Goal: Information Seeking & Learning: Find specific fact

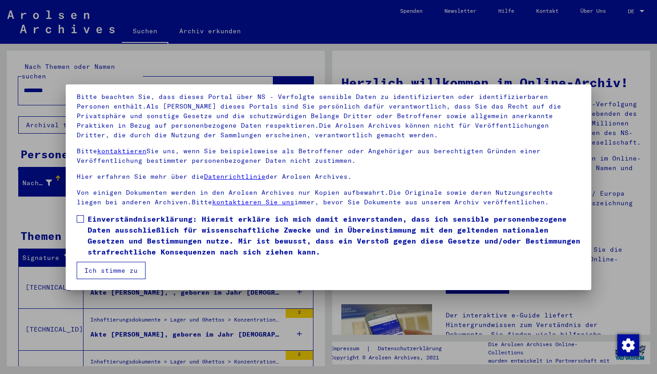
scroll to position [59, 0]
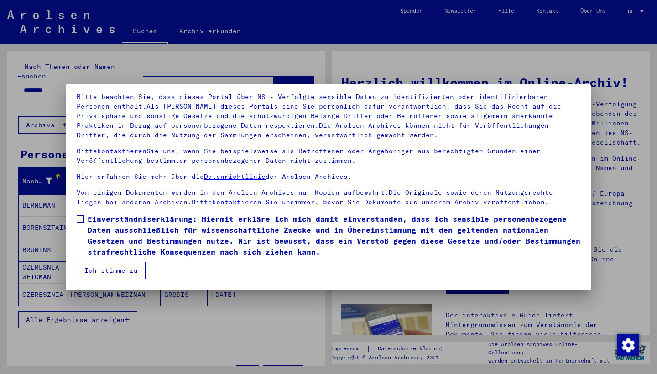
click at [79, 217] on span at bounding box center [80, 218] width 7 height 7
click at [111, 269] on button "Ich stimme zu" at bounding box center [111, 270] width 69 height 17
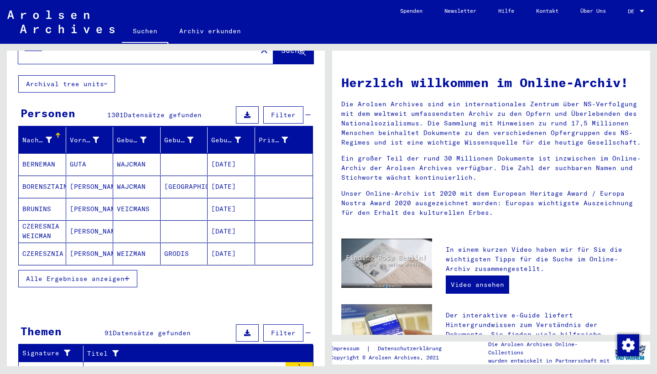
scroll to position [47, 0]
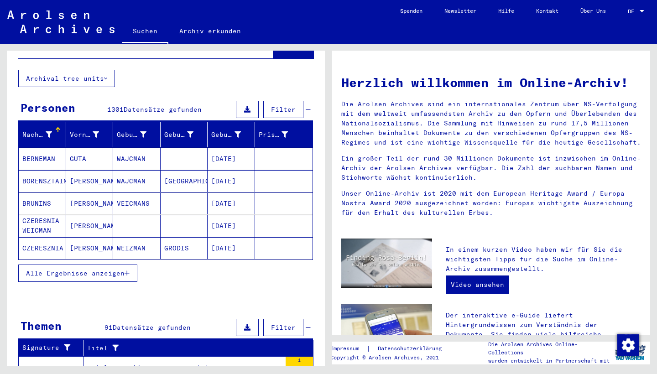
click at [96, 269] on span "Alle Ergebnisse anzeigen" at bounding box center [75, 273] width 99 height 8
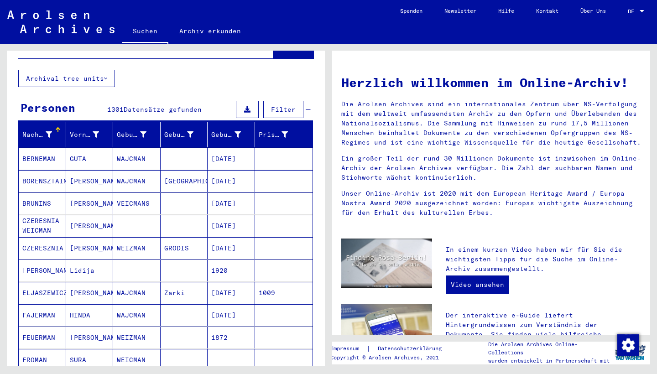
click at [633, 11] on span "DE" at bounding box center [633, 11] width 10 height 6
click at [622, 12] on span "English" at bounding box center [626, 16] width 37 height 16
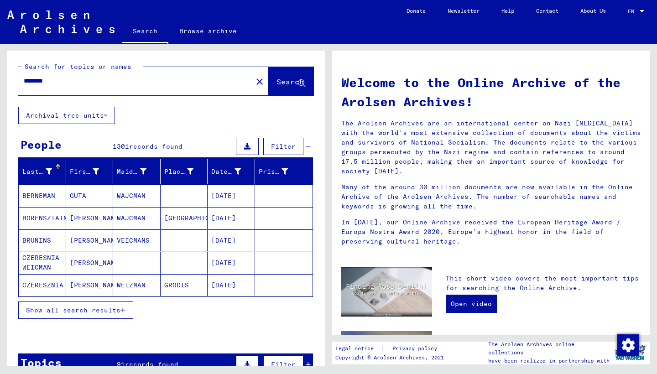
click at [62, 308] on span "Show all search results" at bounding box center [73, 310] width 95 height 8
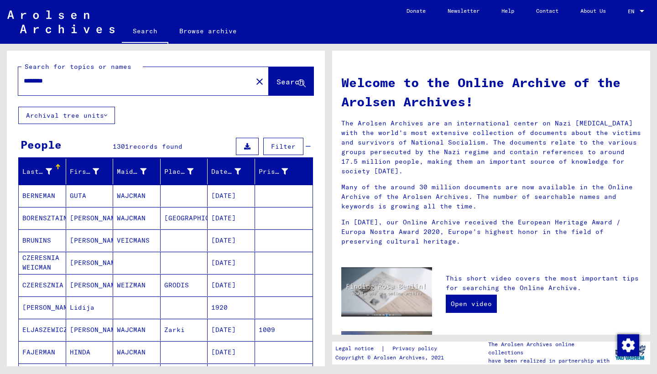
click at [71, 82] on input "********" at bounding box center [133, 81] width 218 height 10
click at [282, 83] on span "Search" at bounding box center [290, 81] width 27 height 9
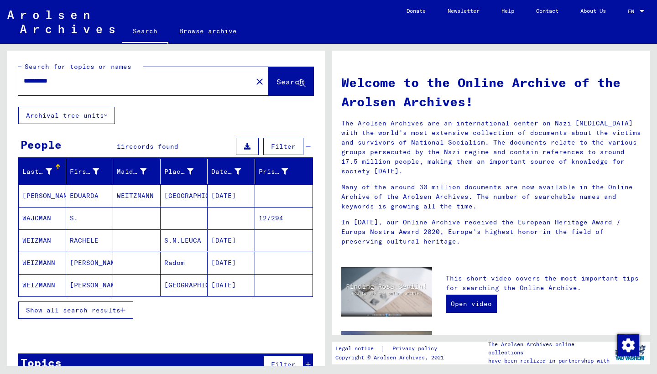
click at [32, 215] on mat-cell "WAJCMAN" at bounding box center [42, 218] width 47 height 22
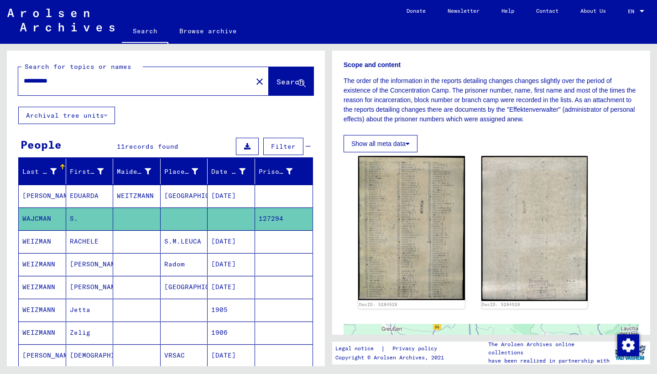
click at [64, 82] on input "**********" at bounding box center [135, 81] width 223 height 10
click at [277, 80] on span "Search" at bounding box center [290, 81] width 27 height 9
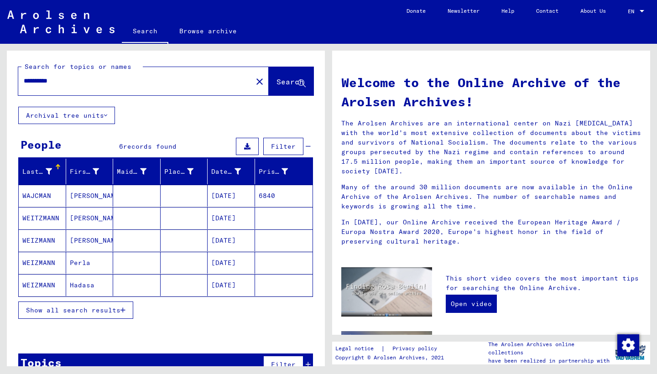
click at [86, 309] on span "Show all search results" at bounding box center [73, 310] width 95 height 8
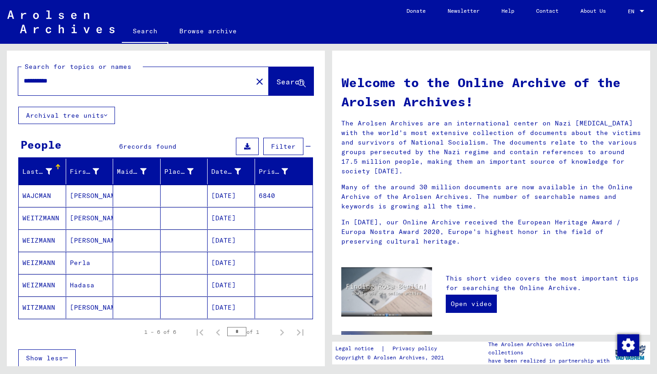
click at [86, 80] on input "**********" at bounding box center [133, 81] width 218 height 10
type input "**********"
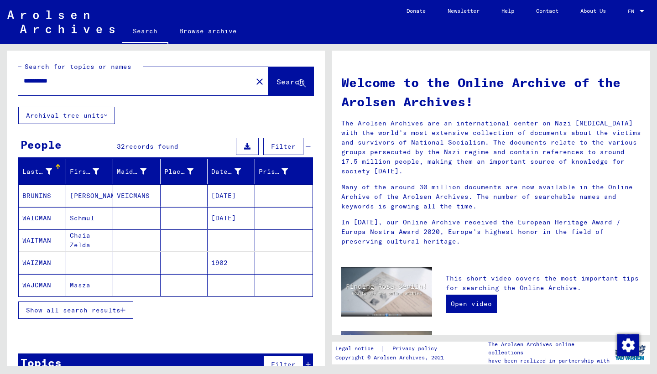
click at [42, 213] on mat-cell "WAICMAN" at bounding box center [42, 218] width 47 height 22
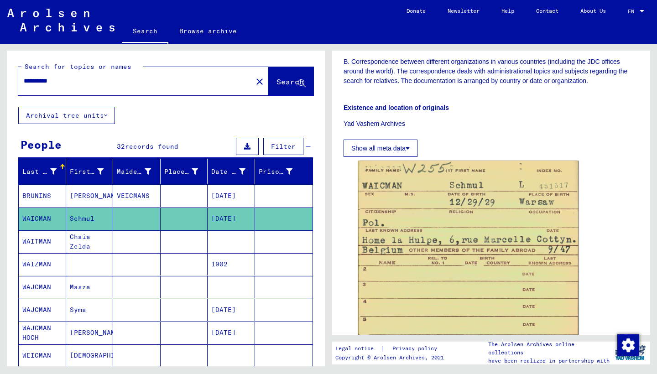
scroll to position [399, 0]
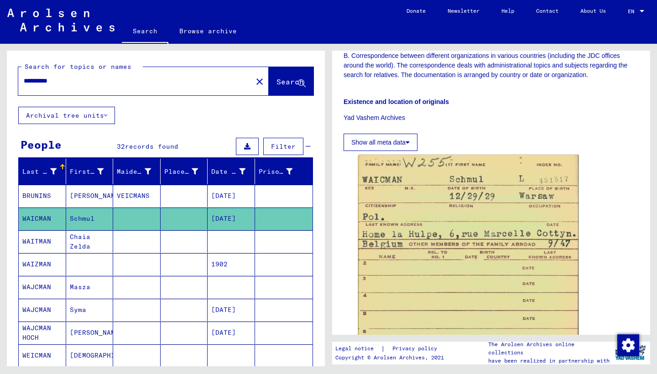
click at [32, 266] on mat-cell "WAIZMAN" at bounding box center [42, 264] width 47 height 22
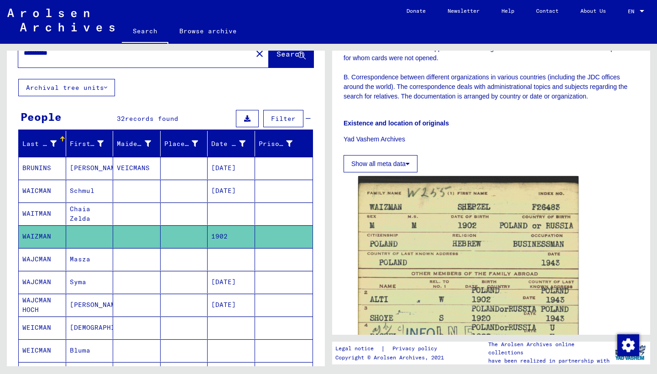
scroll to position [30, 0]
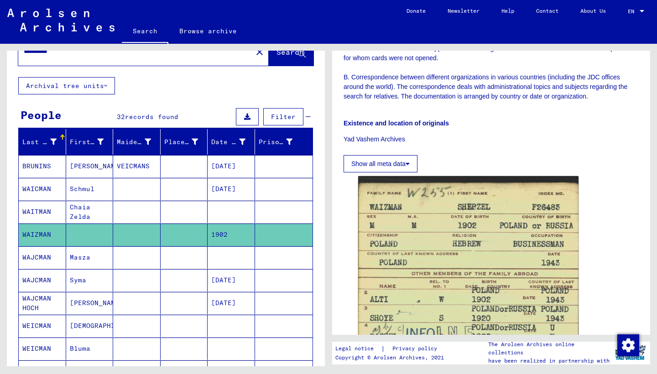
click at [38, 322] on icon at bounding box center [37, 338] width 23 height 37
click at [40, 323] on icon at bounding box center [37, 338] width 23 height 37
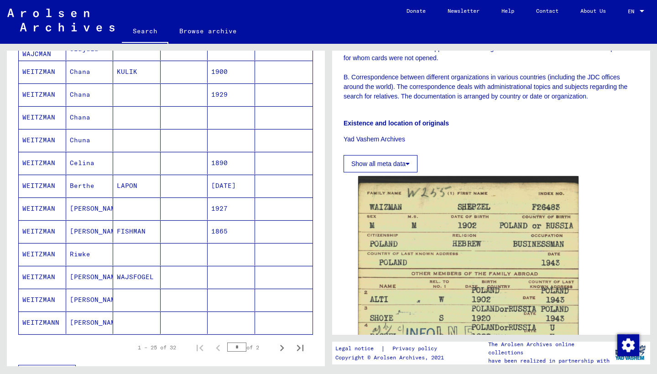
scroll to position [420, 0]
click at [283, 346] on icon "Next page" at bounding box center [282, 348] width 13 height 13
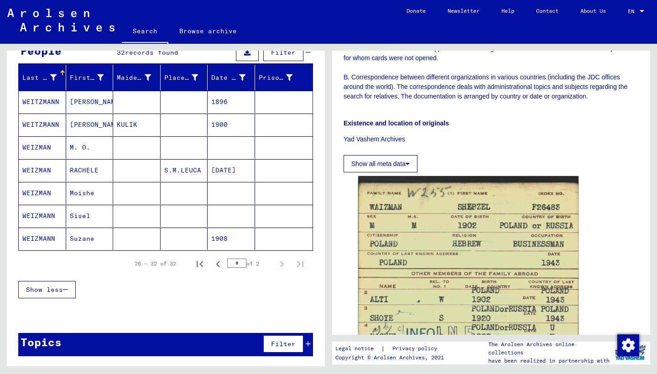
scroll to position [94, 0]
click at [40, 237] on mat-cell "WEIZMANN" at bounding box center [42, 239] width 47 height 22
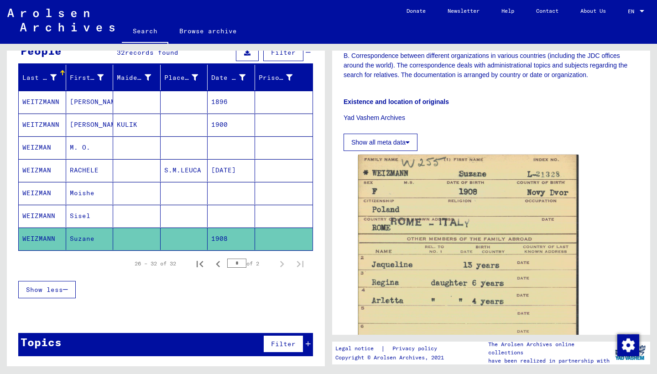
scroll to position [399, 0]
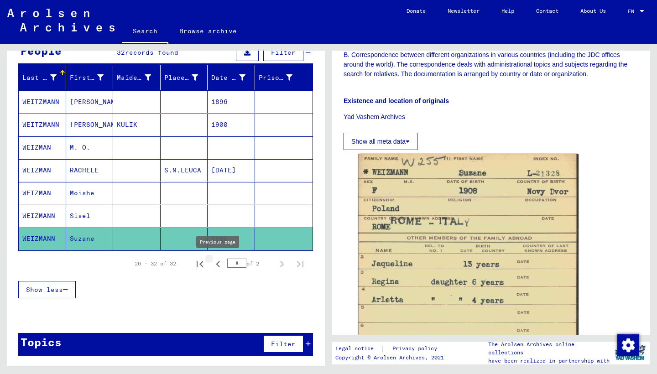
click at [217, 265] on icon "Previous page" at bounding box center [218, 264] width 4 height 6
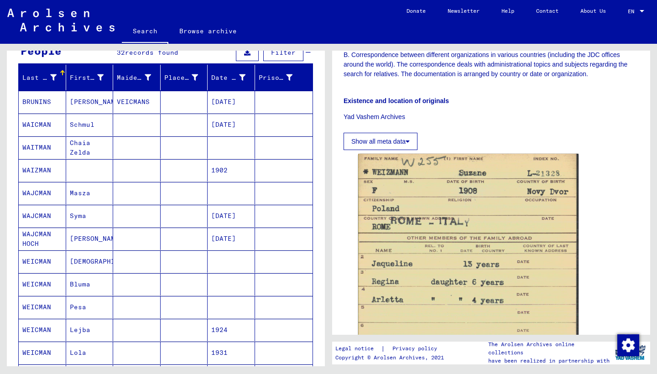
click at [43, 259] on mat-cell "WEICMAN" at bounding box center [42, 262] width 47 height 22
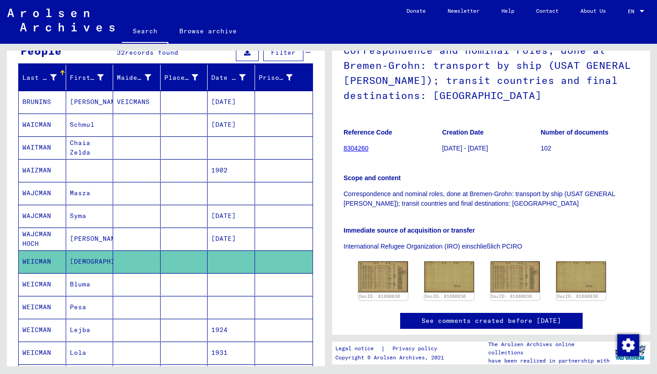
scroll to position [88, 0]
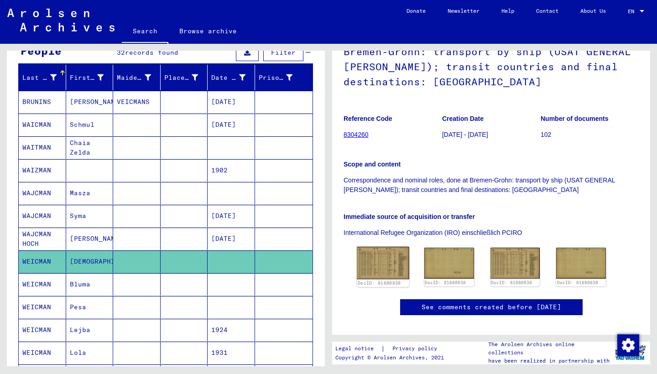
click at [375, 261] on img at bounding box center [383, 263] width 52 height 32
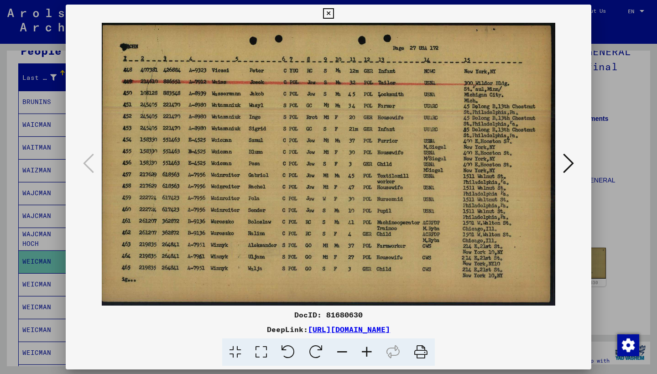
click at [334, 8] on icon at bounding box center [328, 13] width 11 height 11
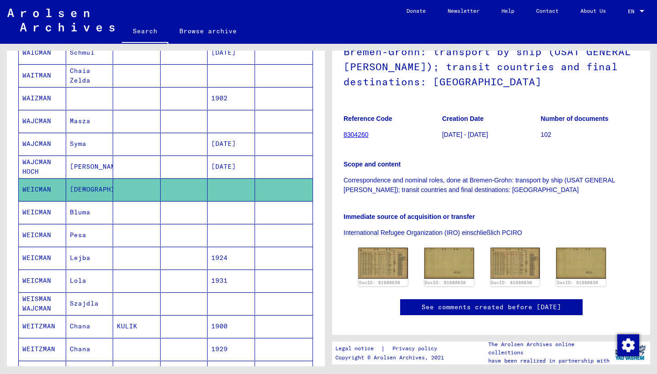
scroll to position [471, 0]
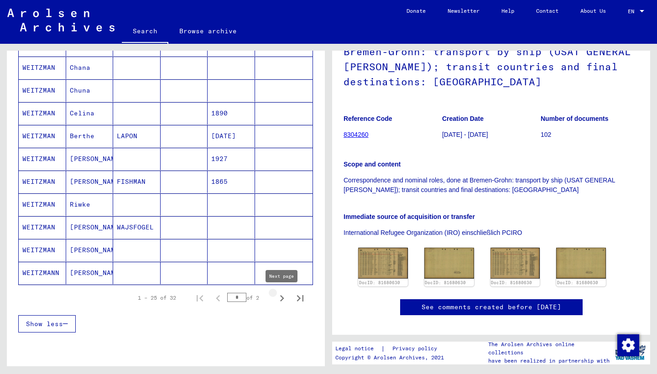
click at [283, 296] on icon "Next page" at bounding box center [282, 298] width 13 height 13
type input "*"
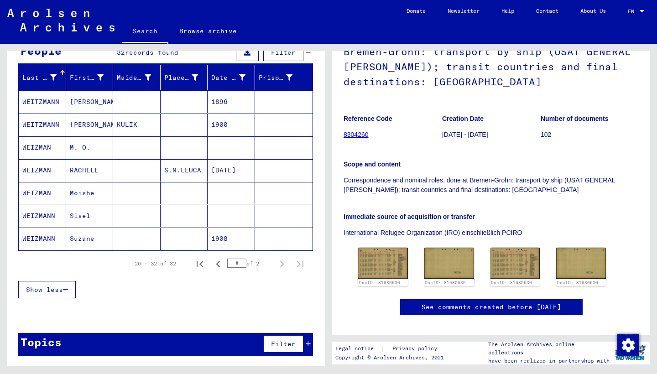
click at [49, 215] on mat-cell "WEIZMANN" at bounding box center [42, 216] width 47 height 22
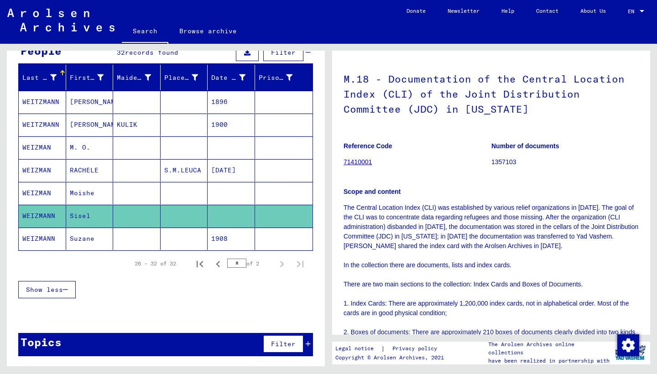
scroll to position [44, 0]
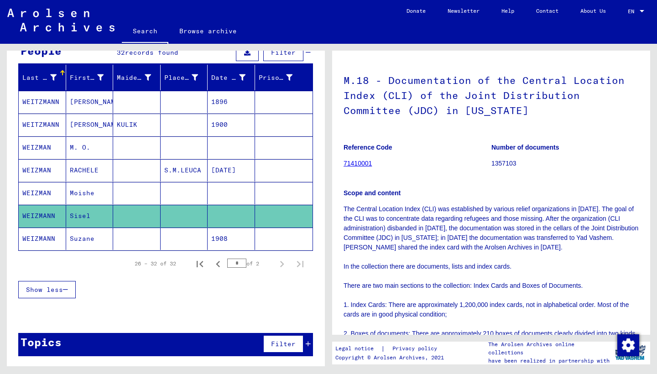
click at [356, 162] on link "71410001" at bounding box center [358, 163] width 28 height 7
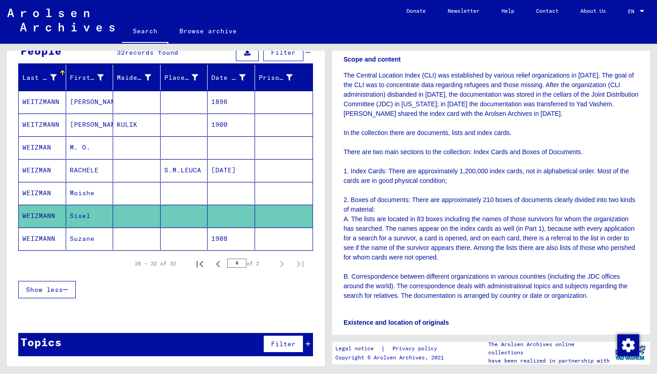
scroll to position [183, 0]
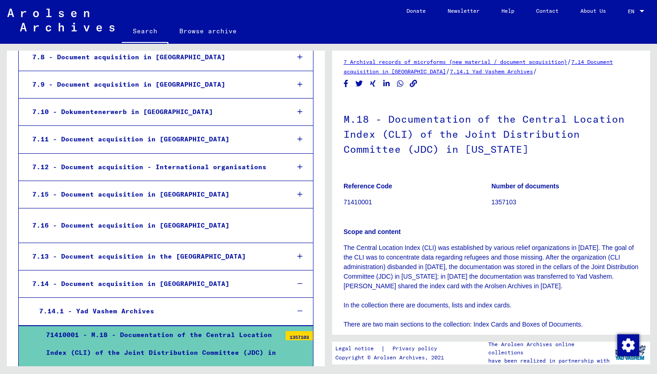
scroll to position [5, 0]
click at [144, 303] on div "7.14.1 - Yad Vashem Archives" at bounding box center [157, 312] width 250 height 18
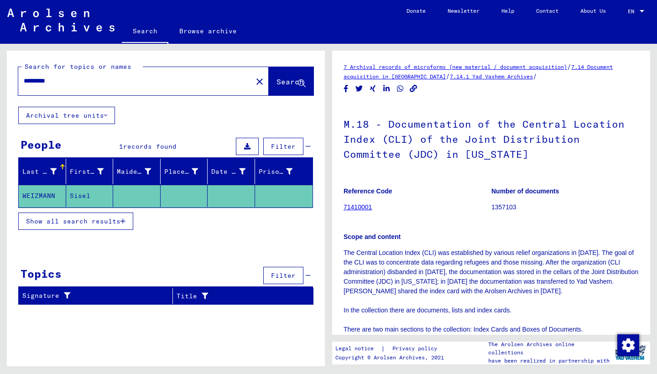
click at [67, 219] on span "Show all search results" at bounding box center [73, 221] width 95 height 8
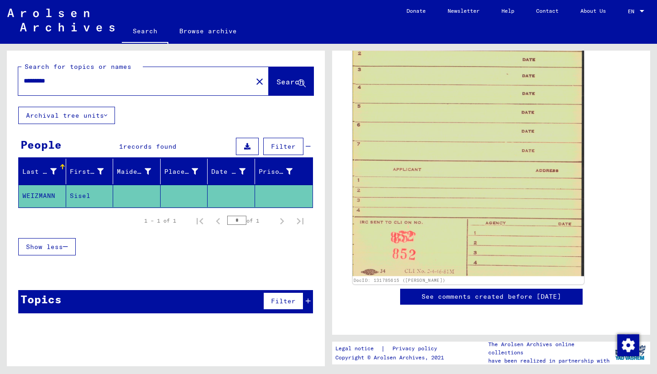
scroll to position [655, 0]
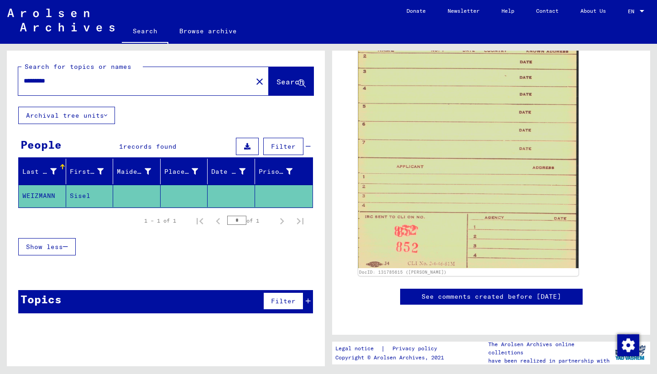
click at [105, 116] on icon at bounding box center [105, 115] width 3 height 6
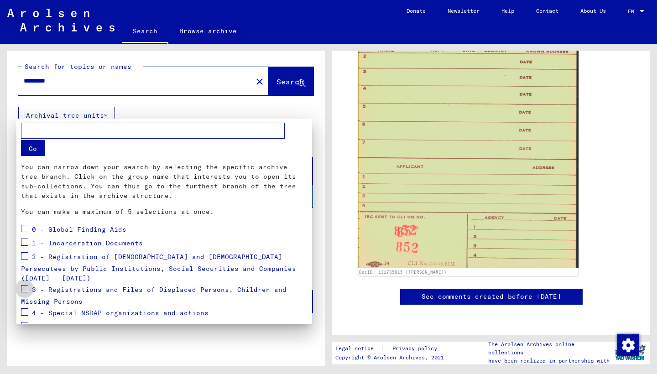
click at [25, 285] on span at bounding box center [24, 288] width 7 height 7
click at [32, 147] on button "Go" at bounding box center [33, 148] width 24 height 16
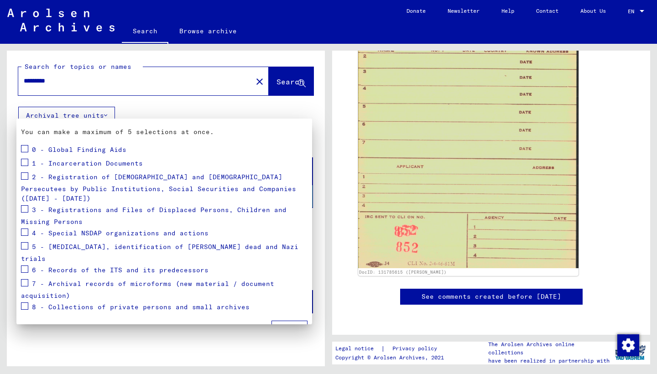
scroll to position [79, 0]
click at [25, 206] on span at bounding box center [24, 209] width 7 height 7
click at [287, 326] on span "Apply" at bounding box center [289, 330] width 21 height 8
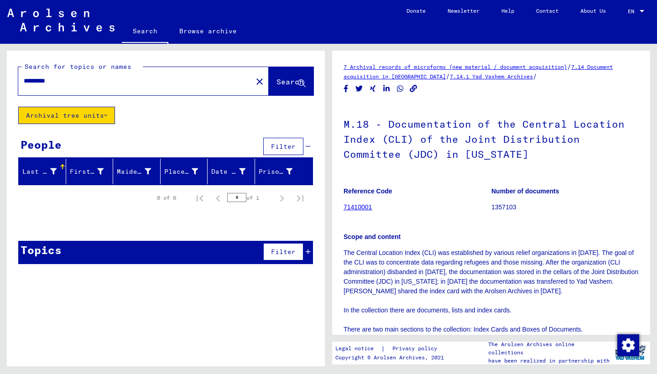
scroll to position [0, 0]
click at [465, 75] on link "7.14.1 Yad Vashem Archives" at bounding box center [491, 76] width 83 height 7
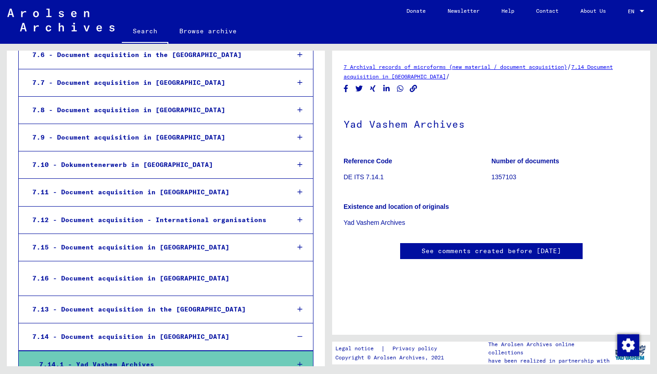
scroll to position [494, 0]
click at [122, 357] on div "7.14.1 - Yad Vashem Archives" at bounding box center [157, 366] width 250 height 18
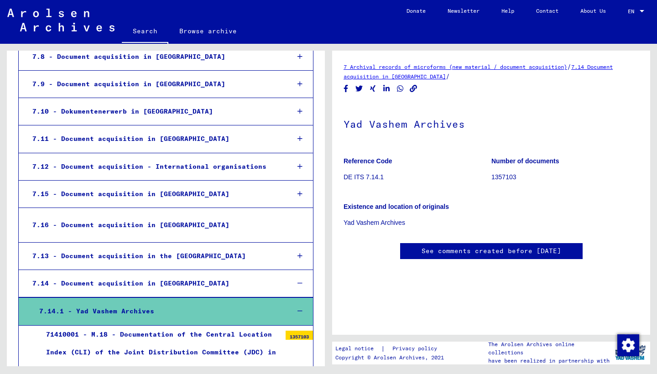
scroll to position [548, 0]
click at [135, 326] on div "71410001 - M.18 - Documentation of the Central Location Index (CLI) of the Join…" at bounding box center [160, 353] width 242 height 54
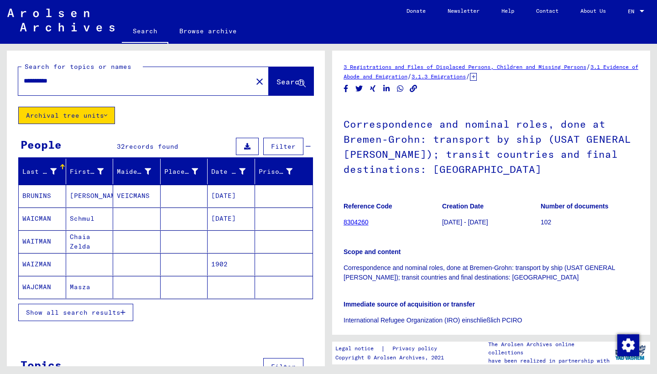
click at [66, 80] on input "**********" at bounding box center [135, 81] width 223 height 10
click at [277, 82] on span "Search" at bounding box center [290, 81] width 27 height 9
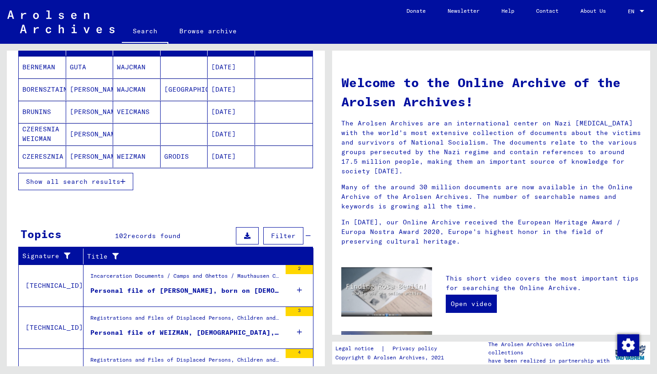
scroll to position [126, 0]
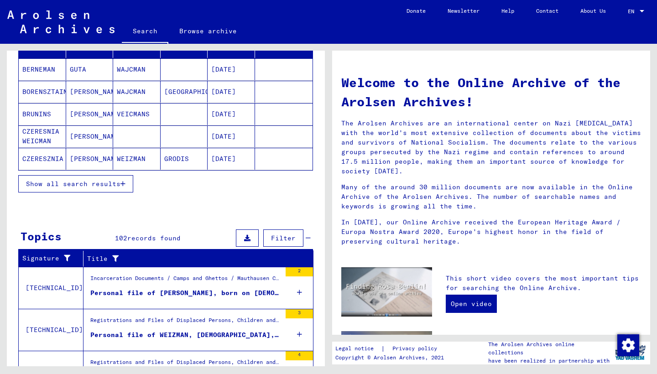
click at [63, 182] on span "Show all search results" at bounding box center [73, 184] width 95 height 8
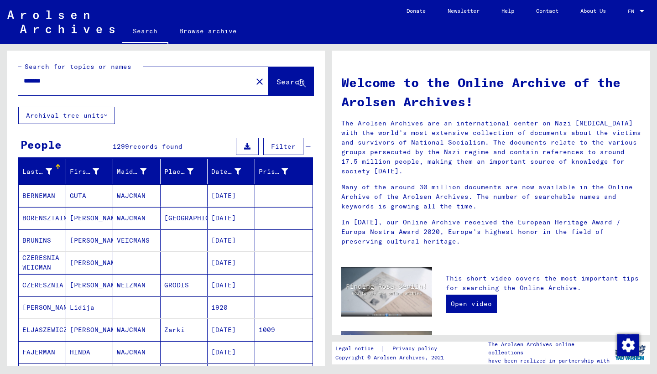
scroll to position [0, 0]
click at [89, 87] on div "*******" at bounding box center [129, 81] width 223 height 21
click at [82, 79] on input "*******" at bounding box center [133, 81] width 218 height 10
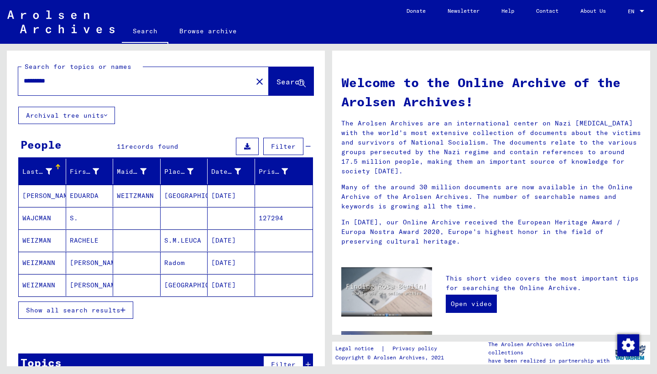
click at [95, 307] on span "Show all search results" at bounding box center [73, 310] width 95 height 8
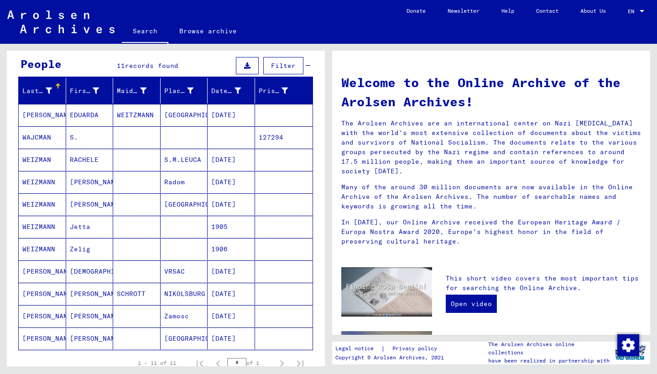
scroll to position [78, 0]
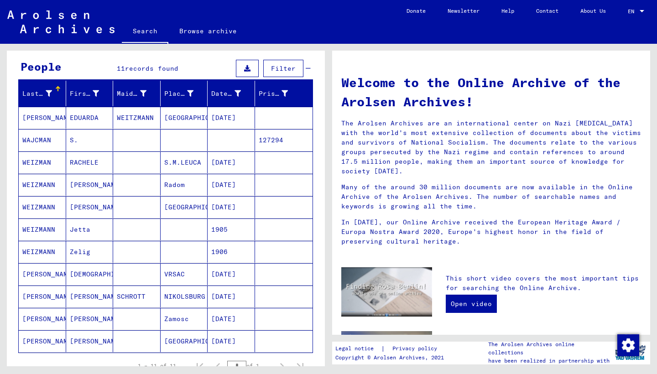
click at [30, 137] on mat-cell "WAJCMAN" at bounding box center [42, 140] width 47 height 22
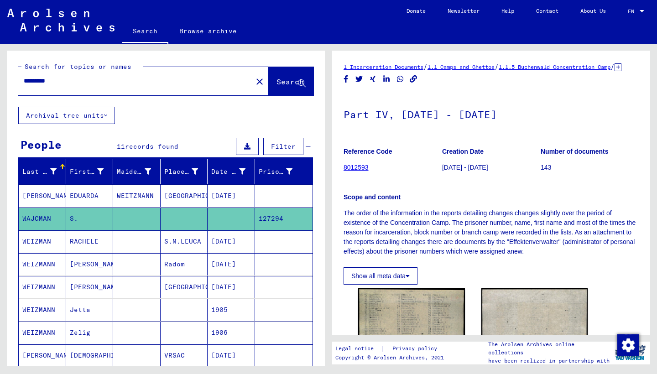
click at [66, 80] on input "*********" at bounding box center [135, 81] width 223 height 10
click at [277, 78] on span "Search" at bounding box center [290, 81] width 27 height 9
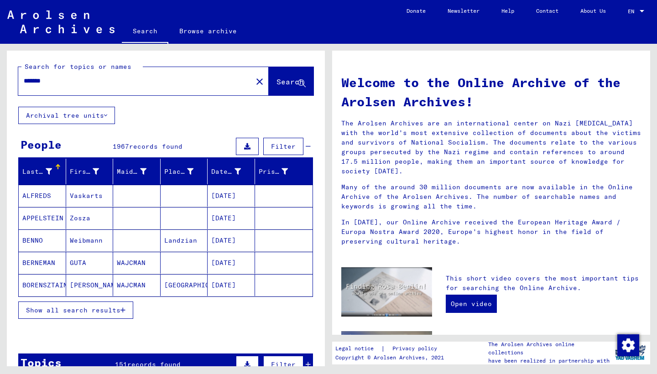
click at [68, 309] on span "Show all search results" at bounding box center [73, 310] width 95 height 8
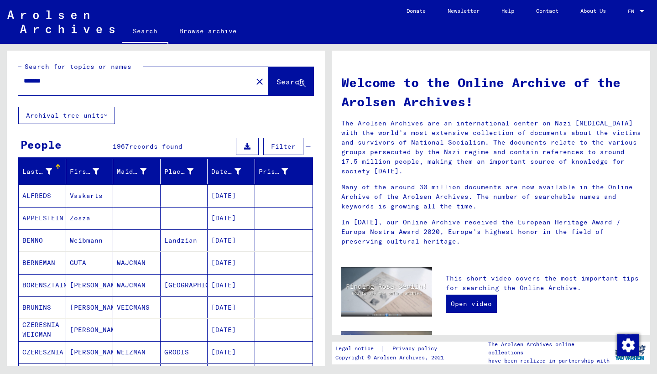
click at [70, 79] on input "*******" at bounding box center [133, 81] width 218 height 10
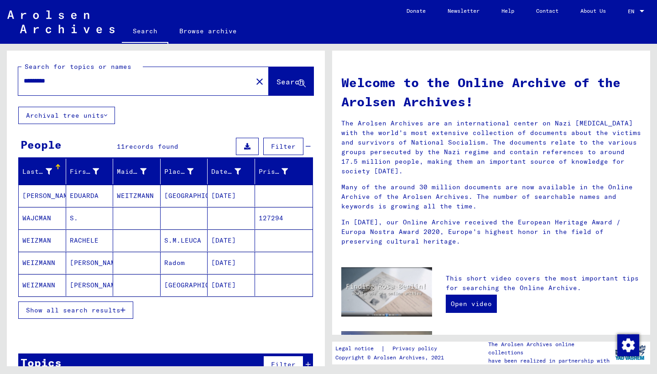
click at [85, 308] on span "Show all search results" at bounding box center [73, 310] width 95 height 8
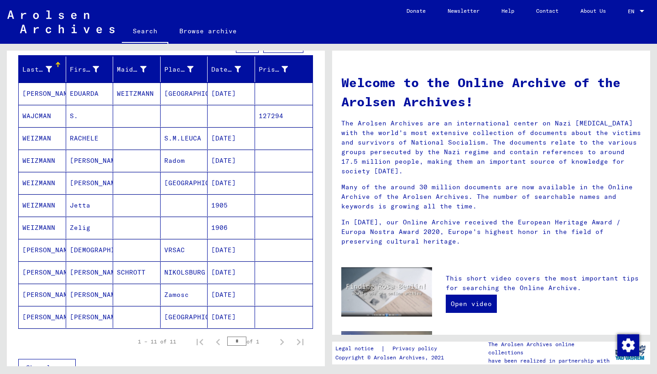
scroll to position [120, 0]
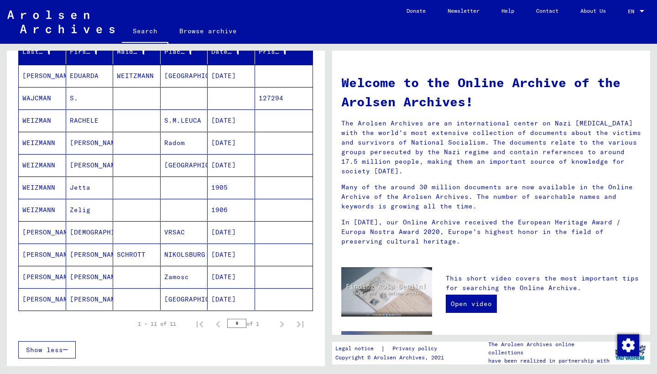
click at [37, 95] on mat-cell "WAJCMAN" at bounding box center [42, 98] width 47 height 22
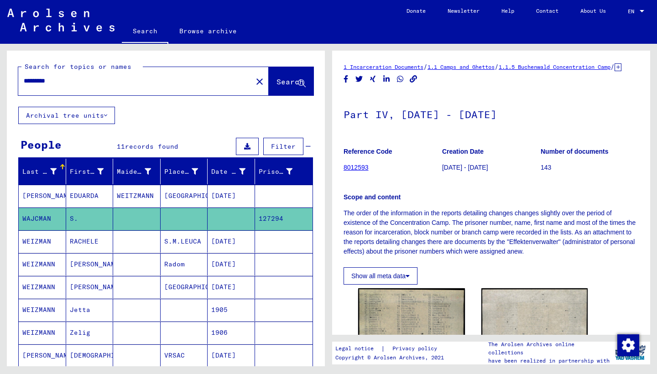
click at [63, 81] on input "*********" at bounding box center [135, 81] width 223 height 10
type input "*********"
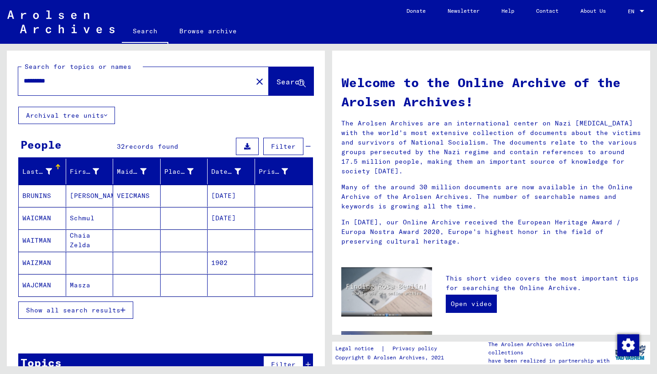
click at [63, 312] on span "Show all search results" at bounding box center [73, 310] width 95 height 8
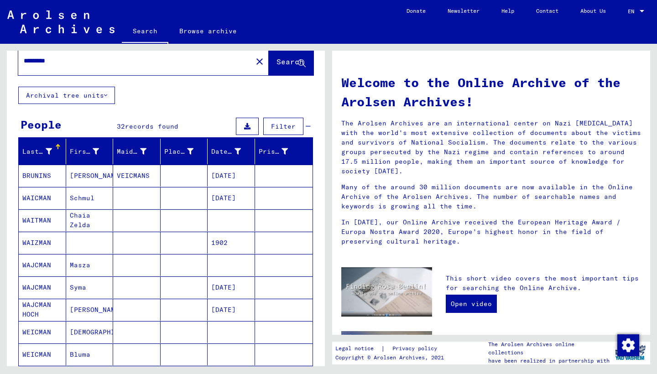
scroll to position [21, 0]
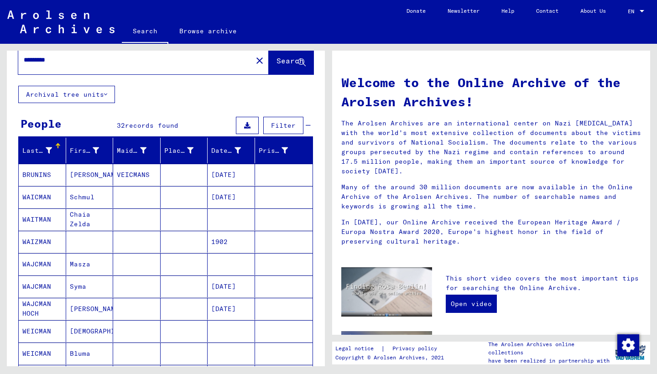
click at [39, 243] on mat-cell "WAIZMAN" at bounding box center [42, 242] width 47 height 22
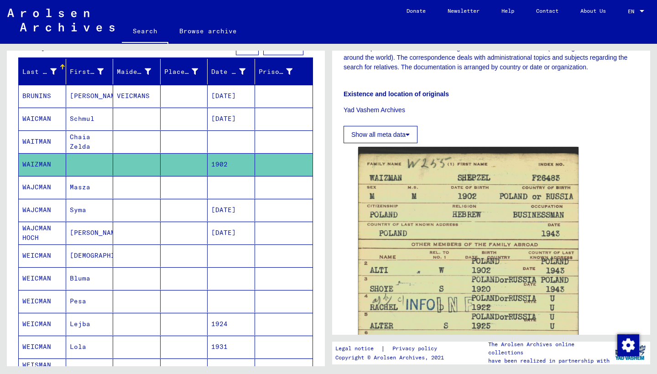
scroll to position [101, 0]
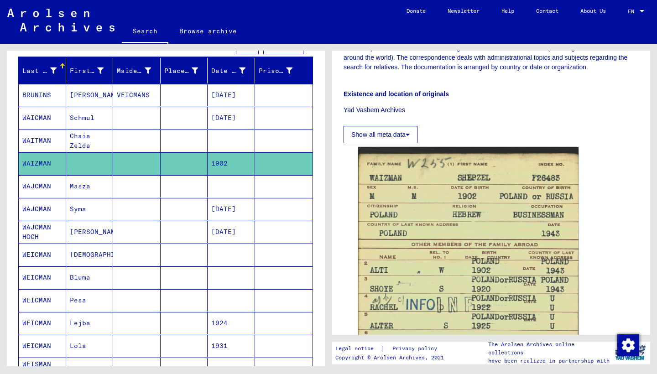
click at [30, 253] on mat-cell "WEICMAN" at bounding box center [42, 255] width 47 height 22
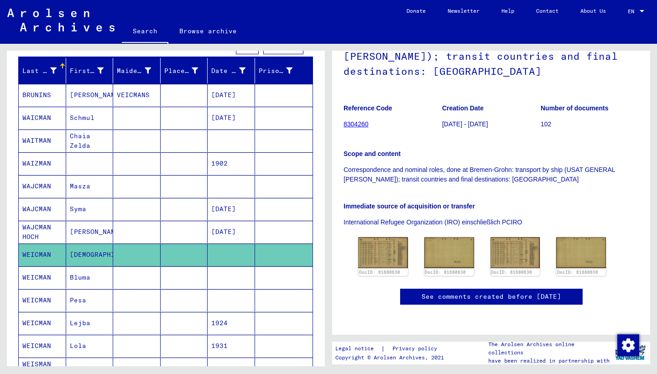
scroll to position [184, 0]
click at [384, 236] on img at bounding box center [383, 252] width 52 height 32
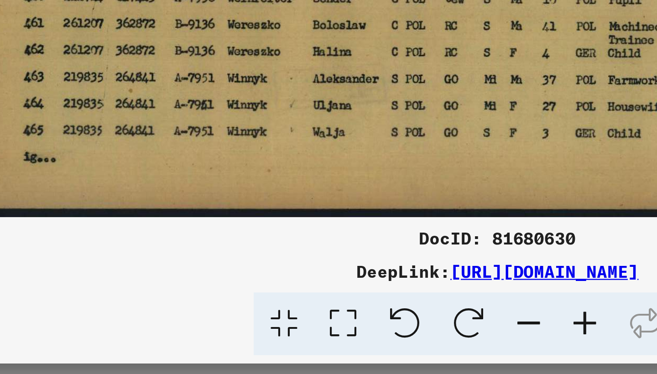
scroll to position [0, 0]
click at [118, 70] on img at bounding box center [329, 164] width 464 height 283
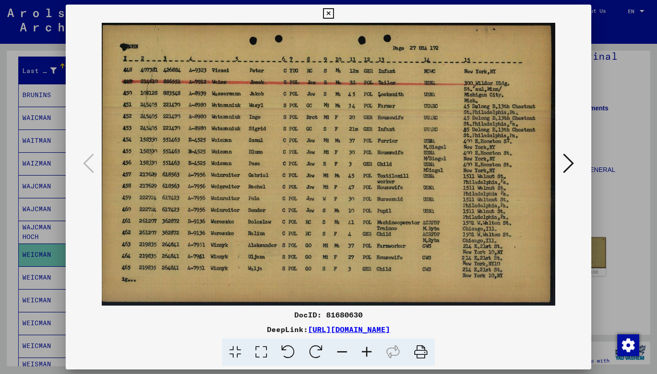
click at [568, 165] on icon at bounding box center [568, 163] width 11 height 22
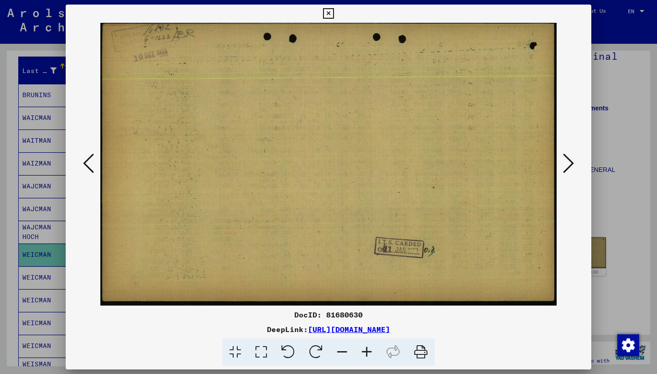
click at [568, 165] on icon at bounding box center [568, 163] width 11 height 22
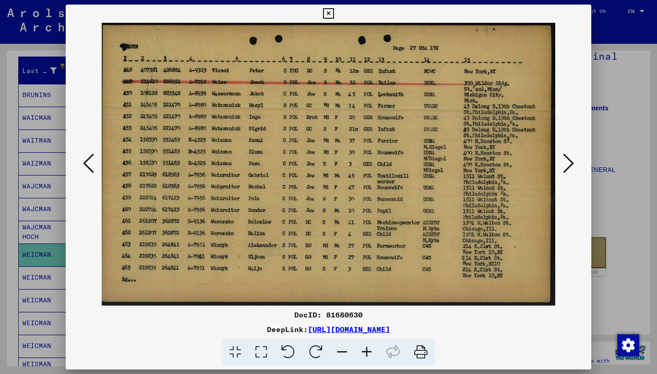
click at [570, 162] on icon at bounding box center [568, 163] width 11 height 22
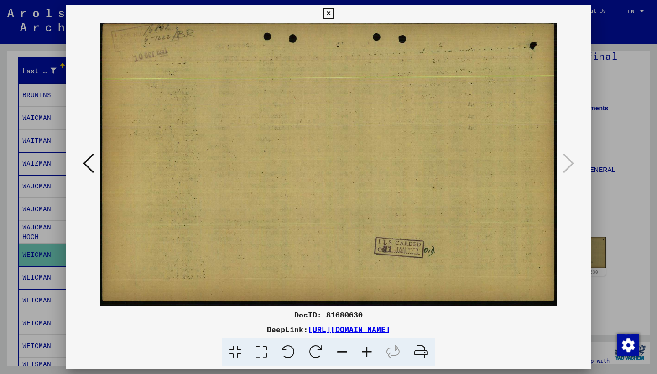
click at [334, 14] on icon at bounding box center [328, 13] width 11 height 11
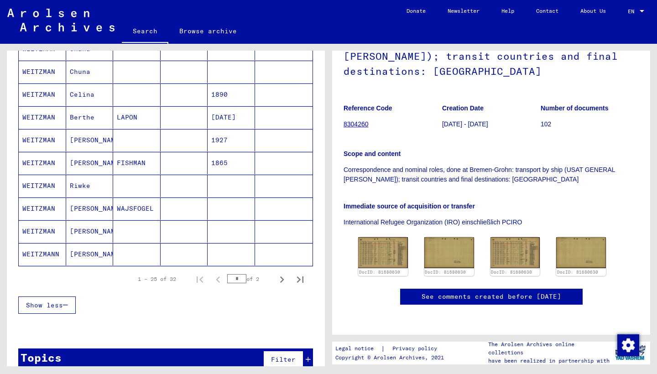
scroll to position [489, 0]
click at [283, 276] on icon "Next page" at bounding box center [282, 280] width 13 height 13
type input "*"
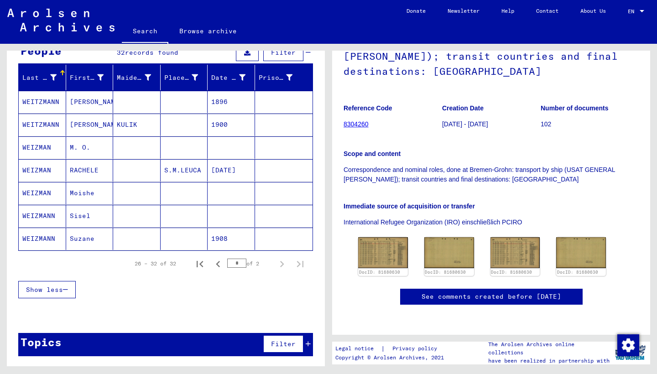
click at [46, 235] on mat-cell "WEIZMANN" at bounding box center [42, 239] width 47 height 22
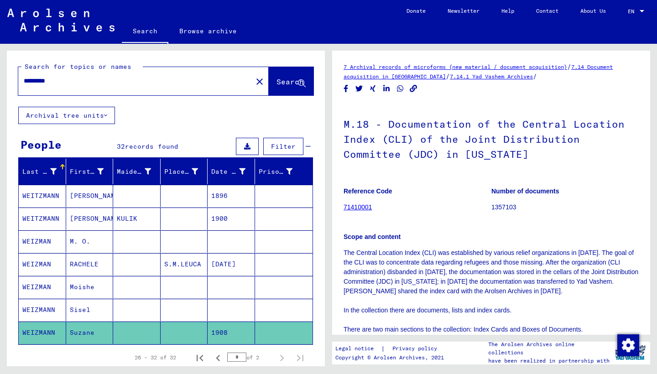
click at [65, 76] on div "*********" at bounding box center [132, 81] width 229 height 21
click at [67, 81] on input "*********" at bounding box center [135, 81] width 223 height 10
type input "*"
type input "********"
click at [269, 74] on button "Search" at bounding box center [291, 81] width 45 height 28
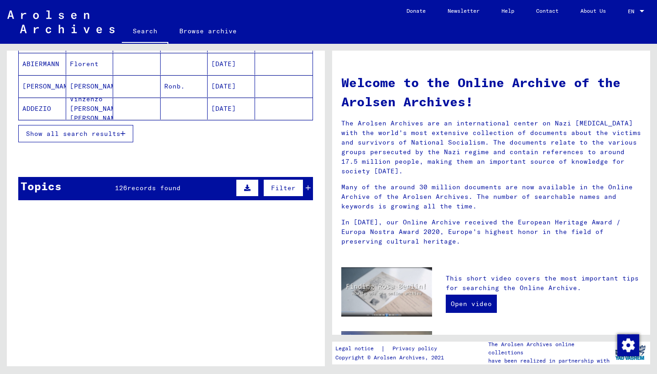
scroll to position [183, 0]
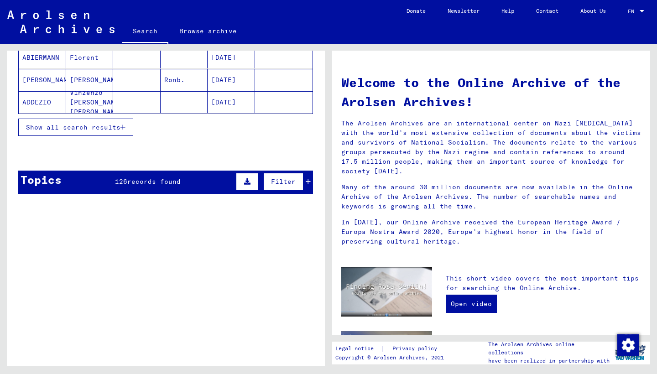
click at [81, 184] on div "Topics 126 records found Filter" at bounding box center [165, 182] width 295 height 23
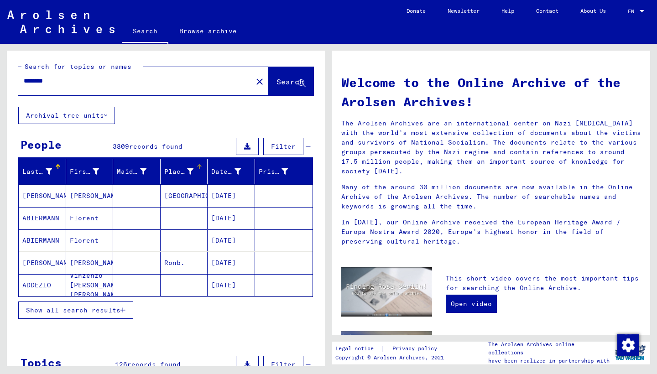
scroll to position [0, 0]
